Goal: Check status: Check status

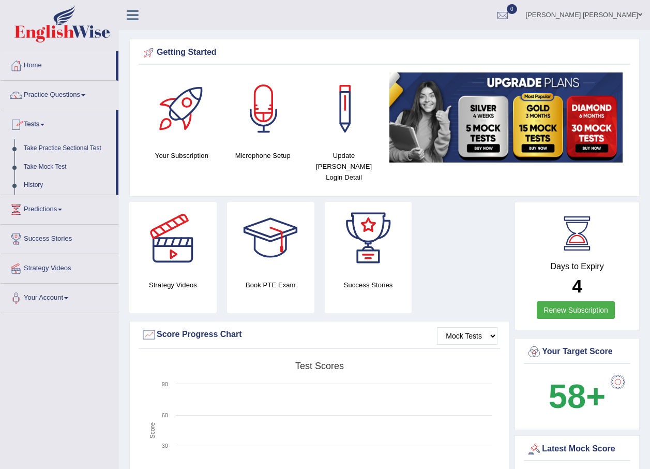
scroll to position [52, 0]
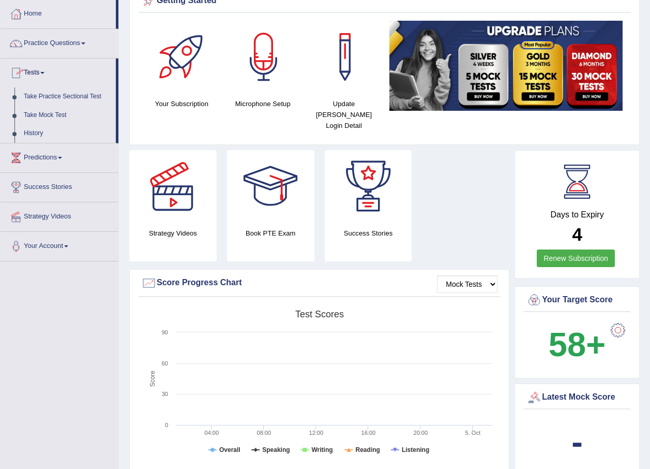
click at [48, 117] on link "Take Mock Test" at bounding box center [67, 115] width 97 height 19
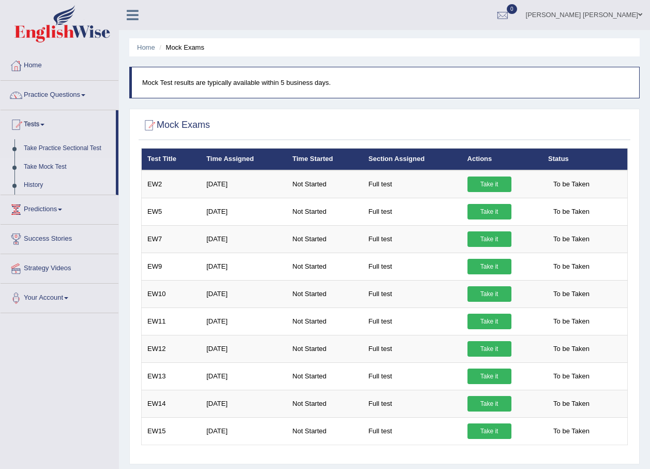
click at [34, 183] on link "History" at bounding box center [67, 185] width 97 height 19
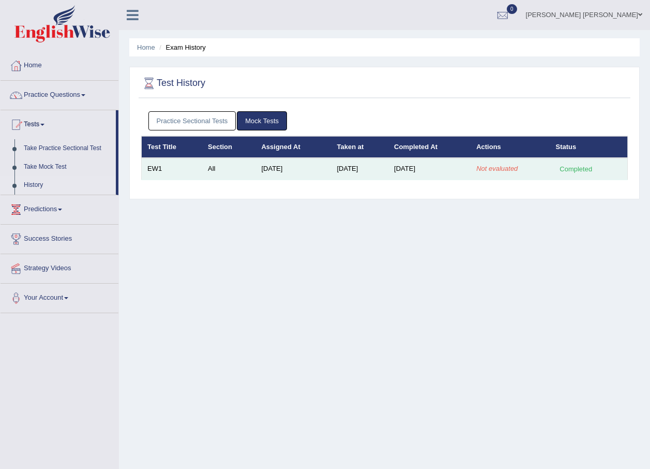
click at [508, 172] on em "Not evaluated" at bounding box center [496, 169] width 41 height 8
click at [580, 168] on div "Completed" at bounding box center [576, 168] width 40 height 11
click at [407, 168] on td "Oct 5, 2025" at bounding box center [430, 169] width 82 height 22
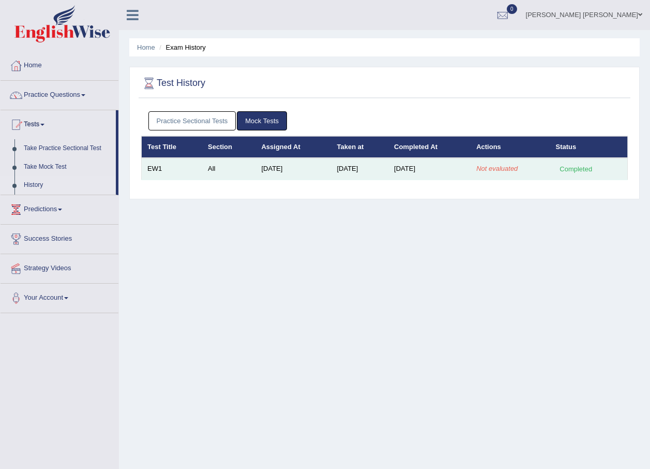
click at [464, 167] on td "Oct 5, 2025" at bounding box center [430, 169] width 82 height 22
click at [169, 165] on td "EW1" at bounding box center [172, 169] width 61 height 22
click at [260, 169] on td "Sep 4, 2025" at bounding box center [294, 169] width 76 height 22
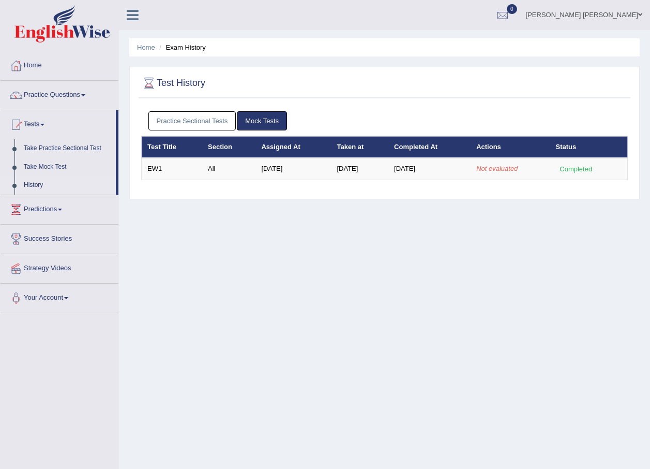
click at [634, 7] on link "Mara Tais Henrique Rodrigues" at bounding box center [584, 13] width 132 height 27
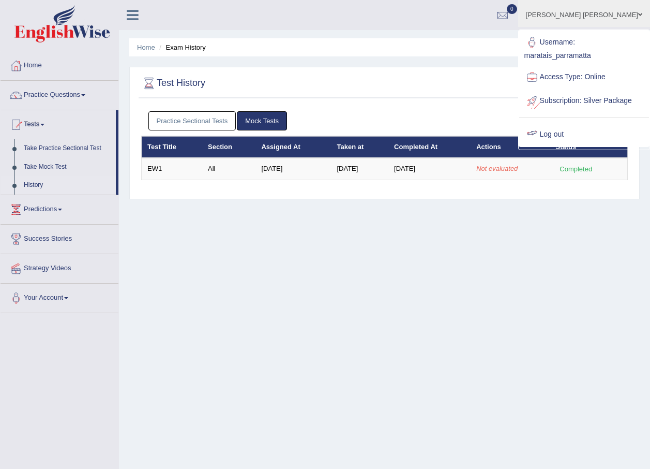
click at [576, 140] on link "Log out" at bounding box center [584, 135] width 130 height 24
